Goal: Find specific page/section: Find specific page/section

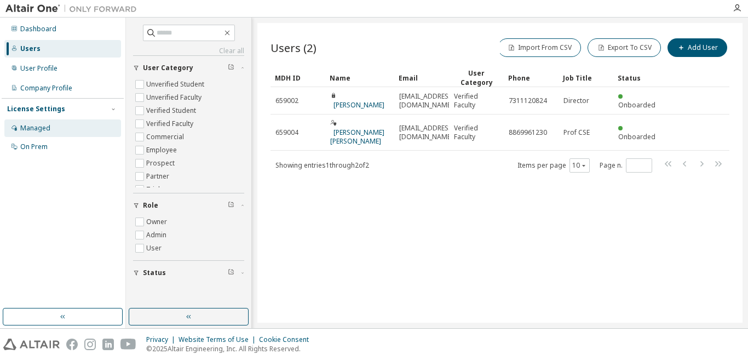
click at [35, 129] on div "Managed" at bounding box center [35, 128] width 30 height 9
